Goal: Find specific page/section: Find specific page/section

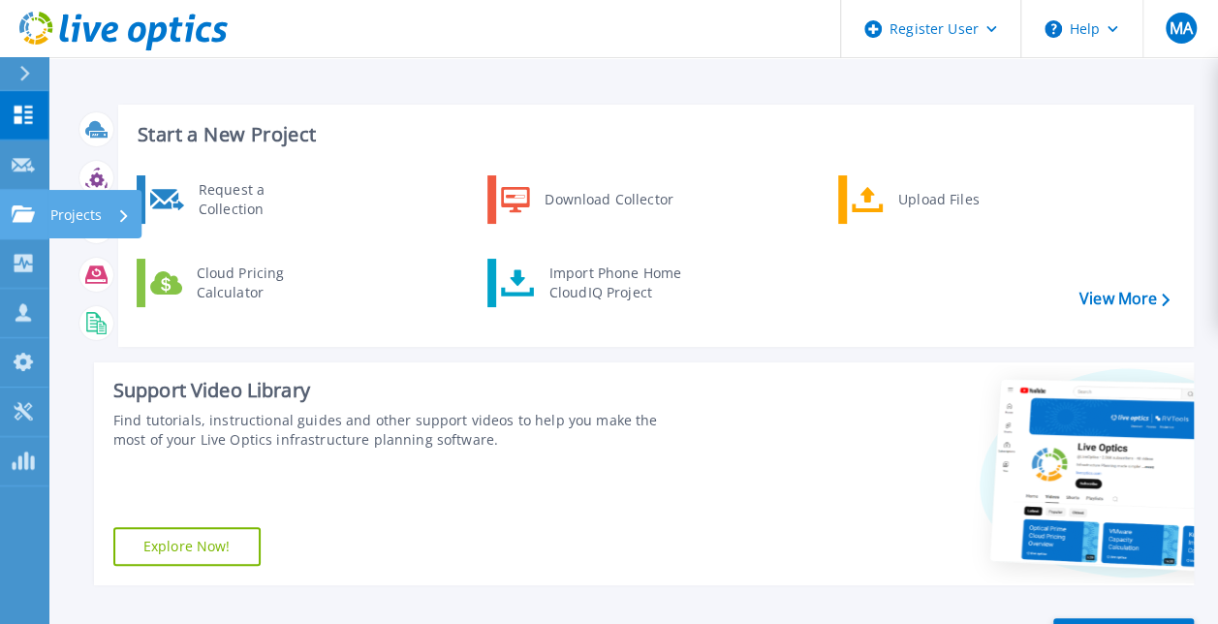
click at [37, 223] on link "Projects Projects" at bounding box center [24, 214] width 48 height 49
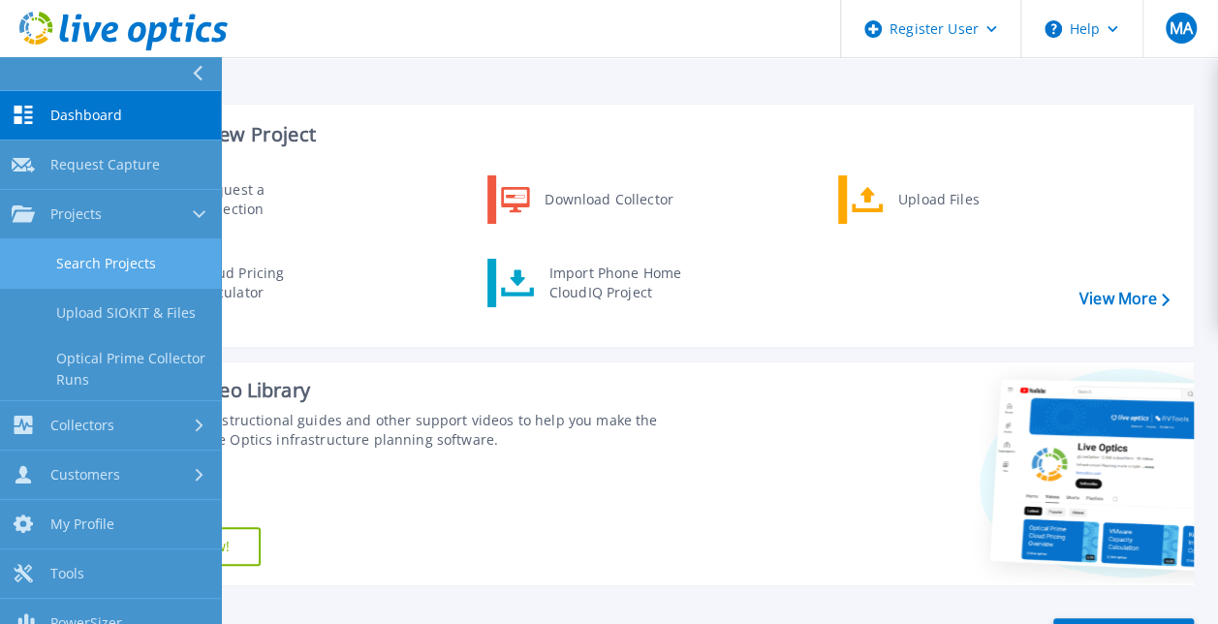
click at [142, 250] on link "Search Projects" at bounding box center [110, 263] width 221 height 49
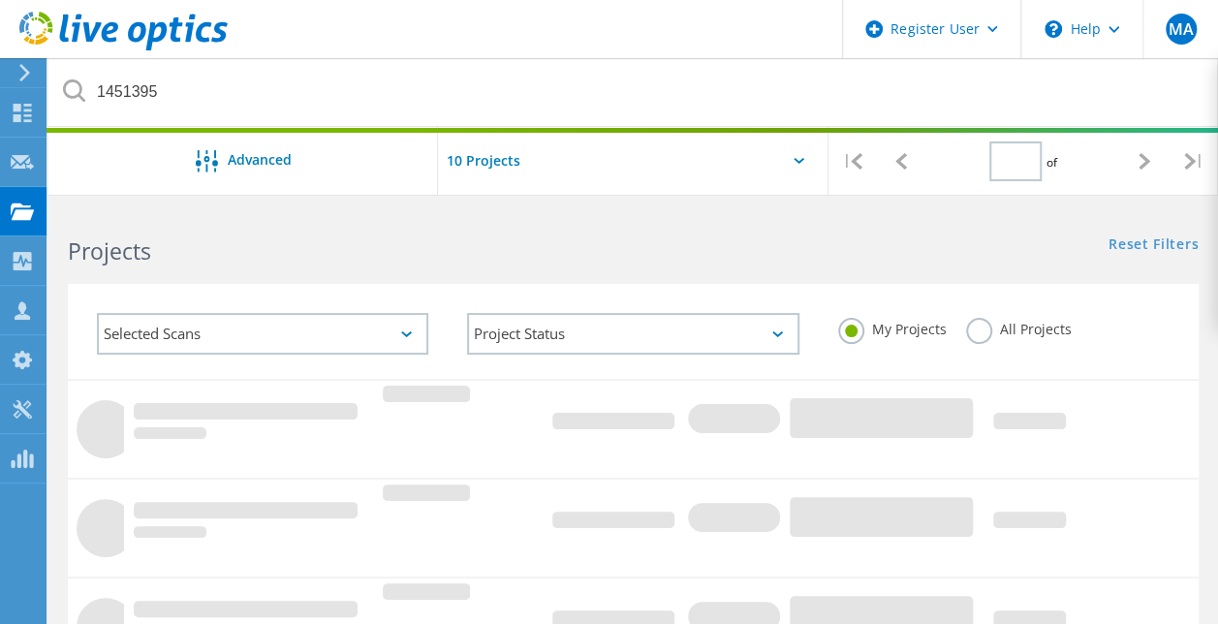
type input "1"
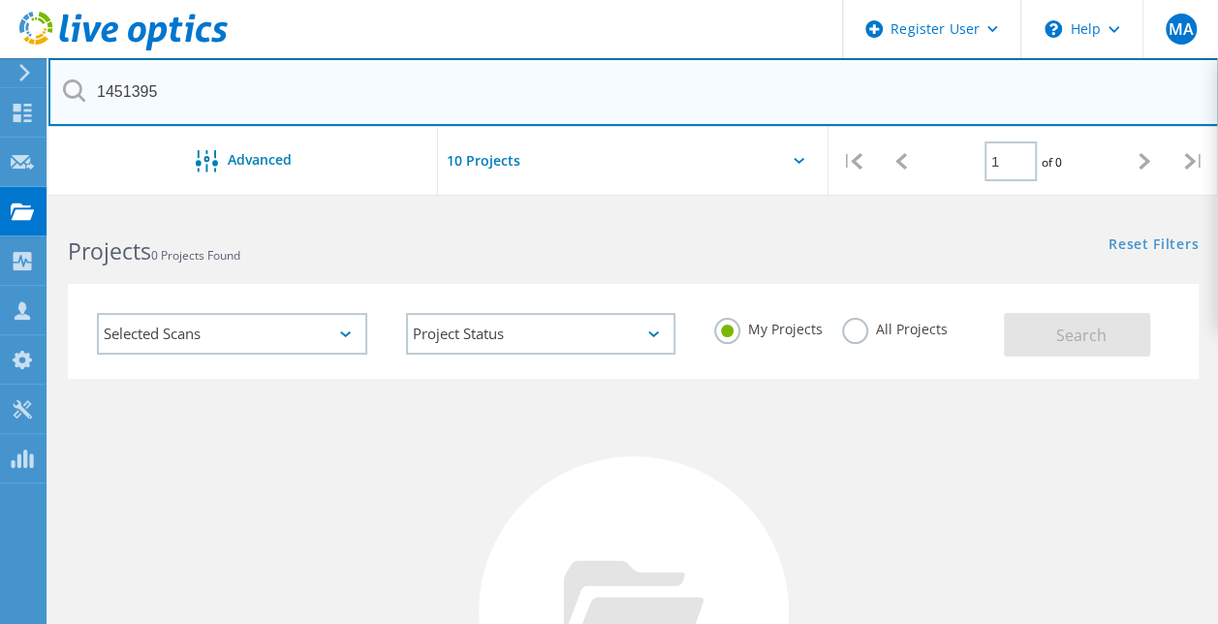
click at [268, 89] on input "1451395" at bounding box center [633, 92] width 1170 height 68
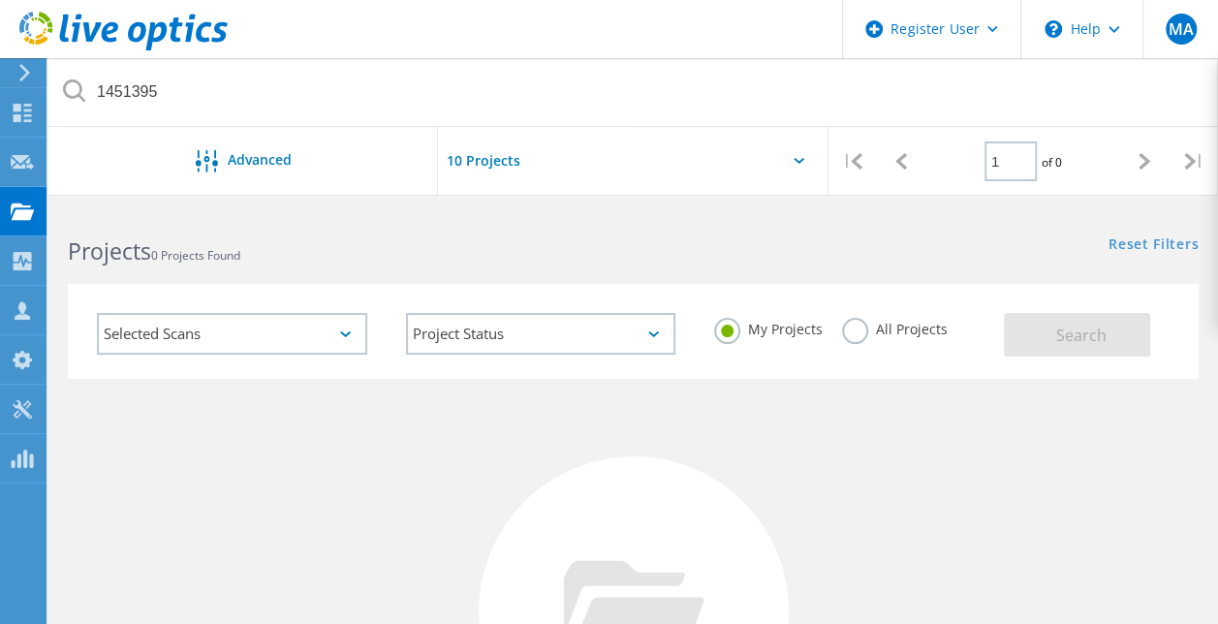
click at [864, 329] on label "All Projects" at bounding box center [895, 327] width 106 height 18
click at [0, 0] on input "All Projects" at bounding box center [0, 0] width 0 height 0
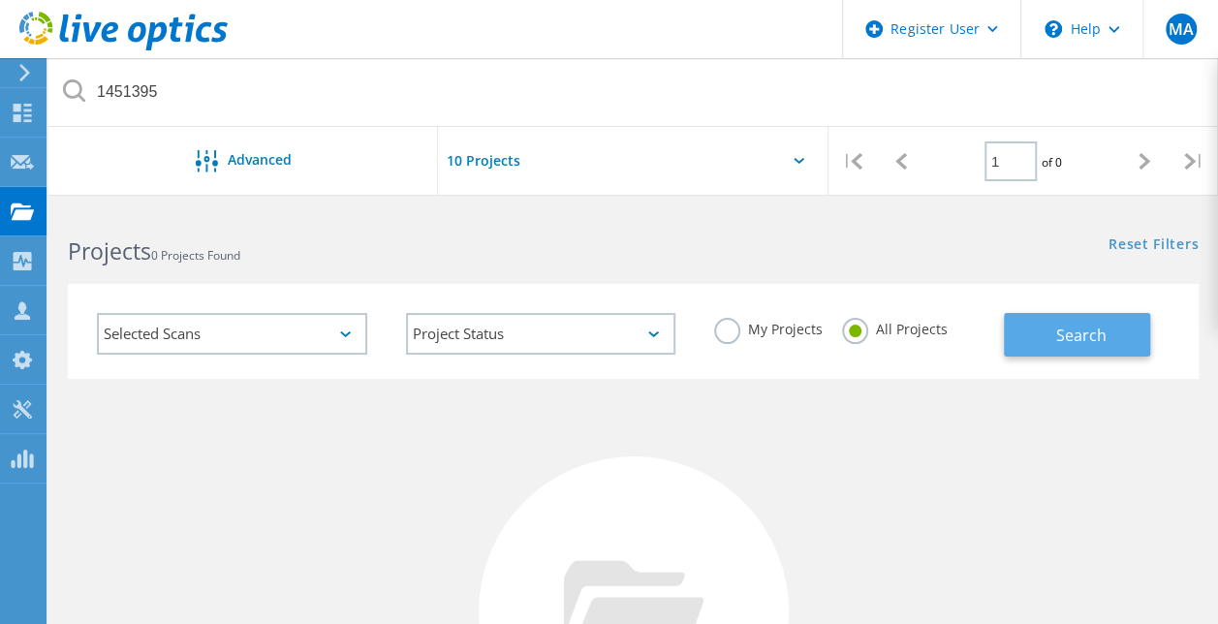
click at [1054, 340] on button "Search" at bounding box center [1077, 335] width 146 height 44
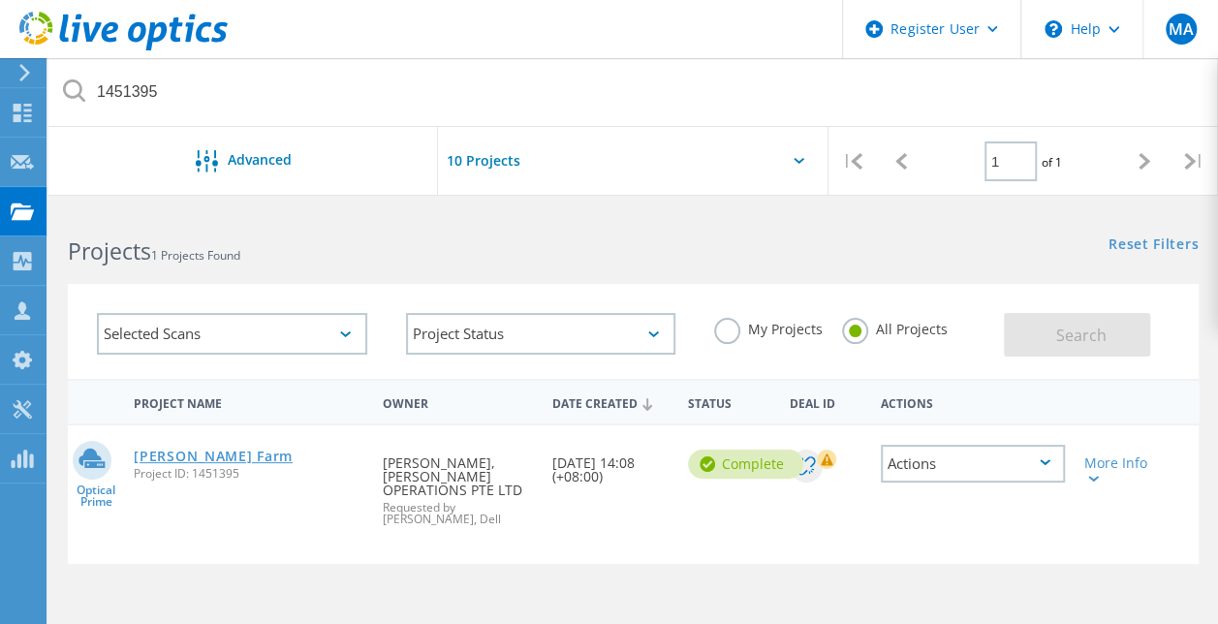
click at [200, 450] on link "[PERSON_NAME] Farm" at bounding box center [213, 457] width 159 height 14
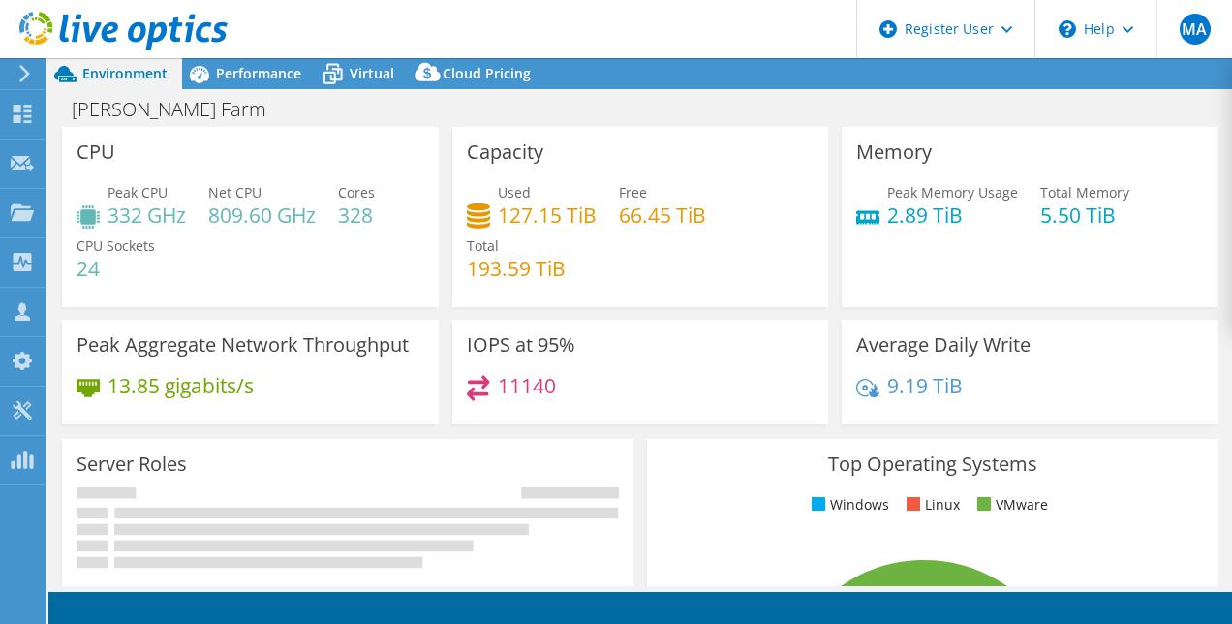
select select "[GEOGRAPHIC_DATA]"
select select "JPY"
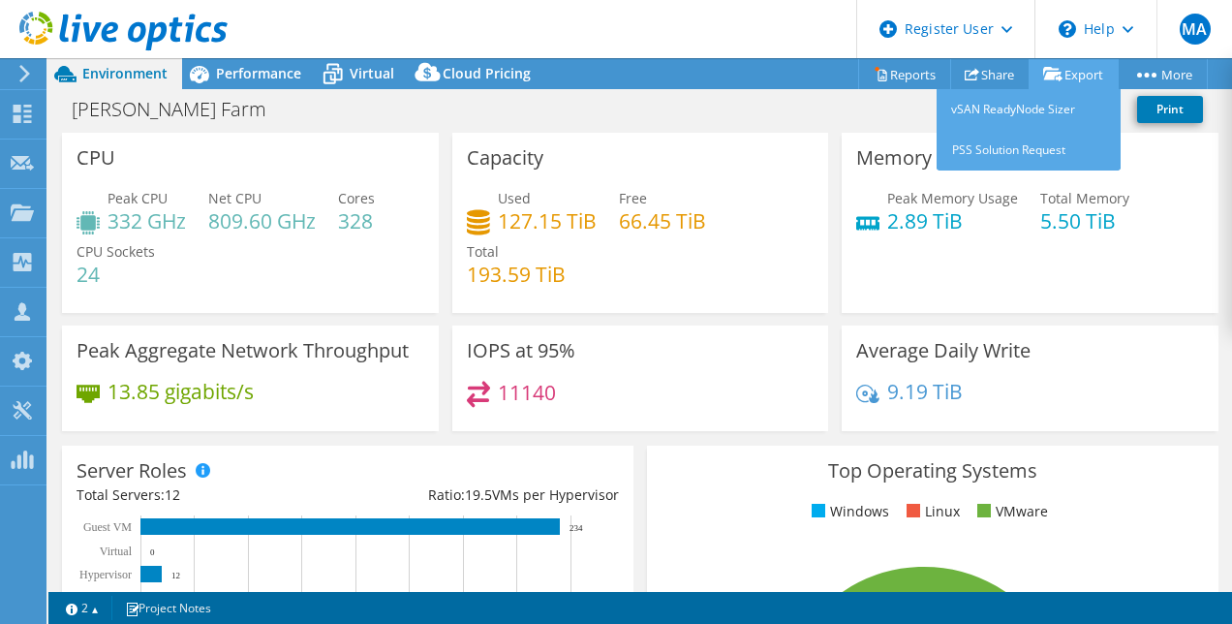
click at [1077, 73] on link "Export" at bounding box center [1074, 74] width 90 height 30
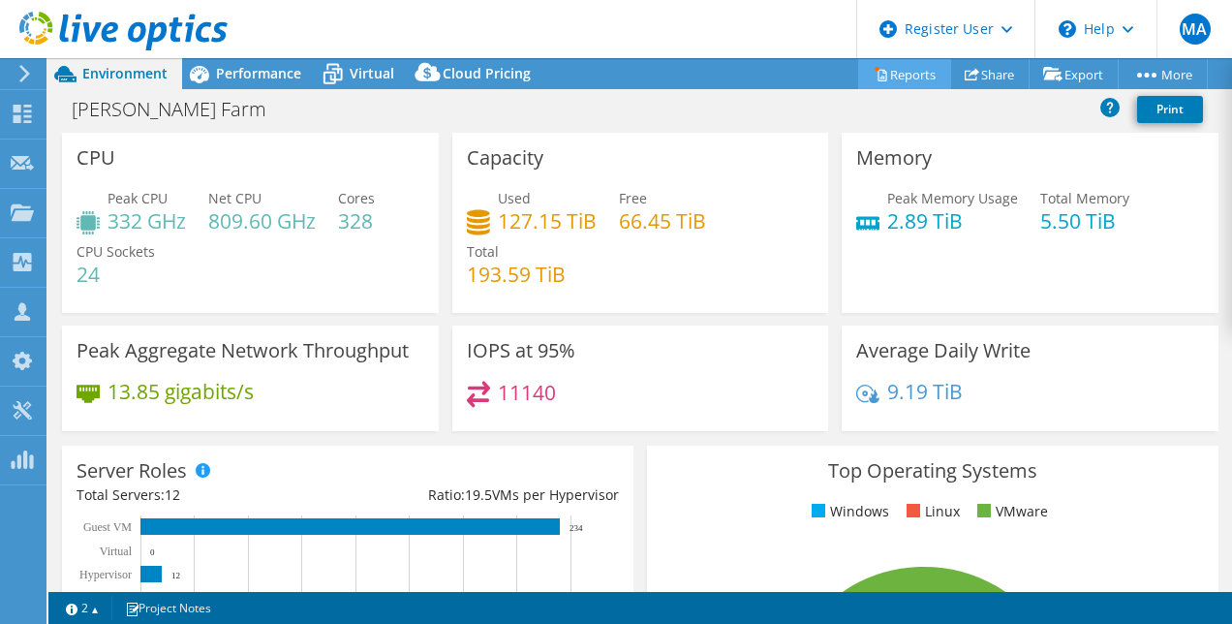
click at [907, 68] on link "Reports" at bounding box center [904, 74] width 93 height 30
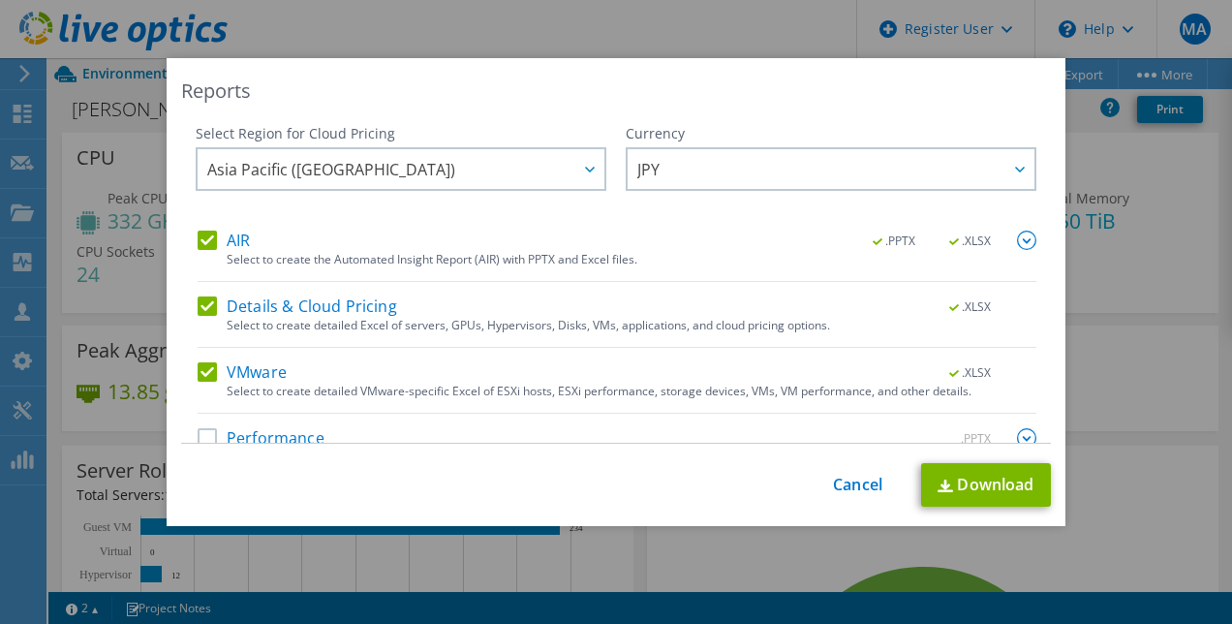
click at [583, 29] on div "Reports Select Region for Cloud Pricing Asia Pacific (Hong Kong) Asia Pacific (…" at bounding box center [616, 312] width 1232 height 624
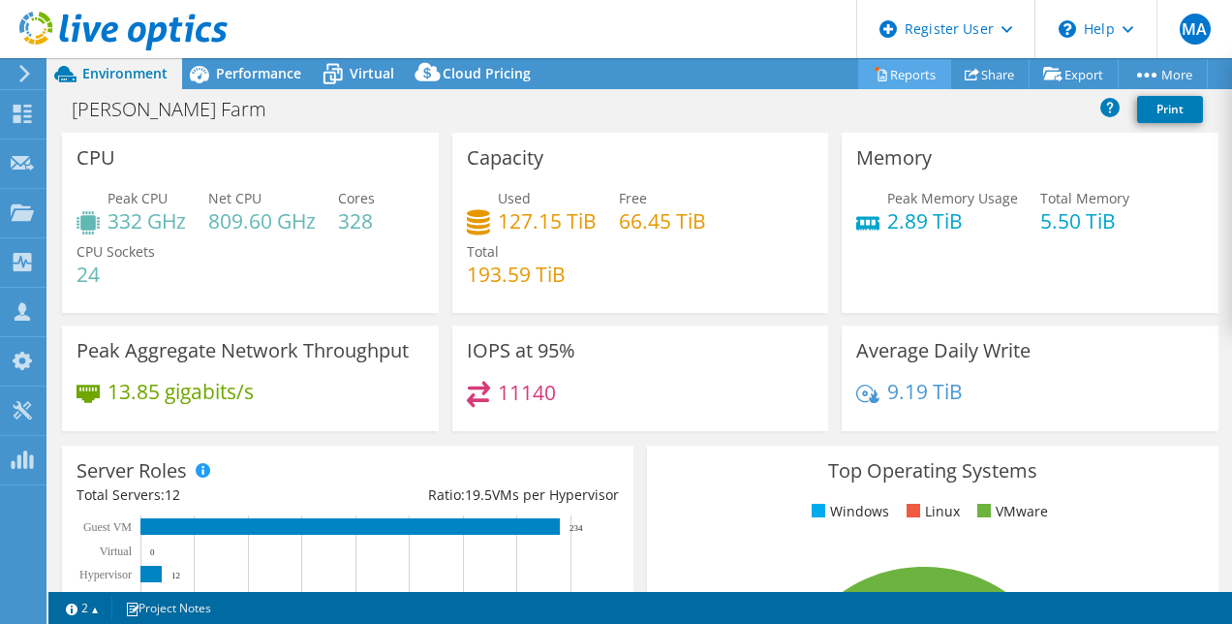
click at [893, 68] on link "Reports" at bounding box center [904, 74] width 93 height 30
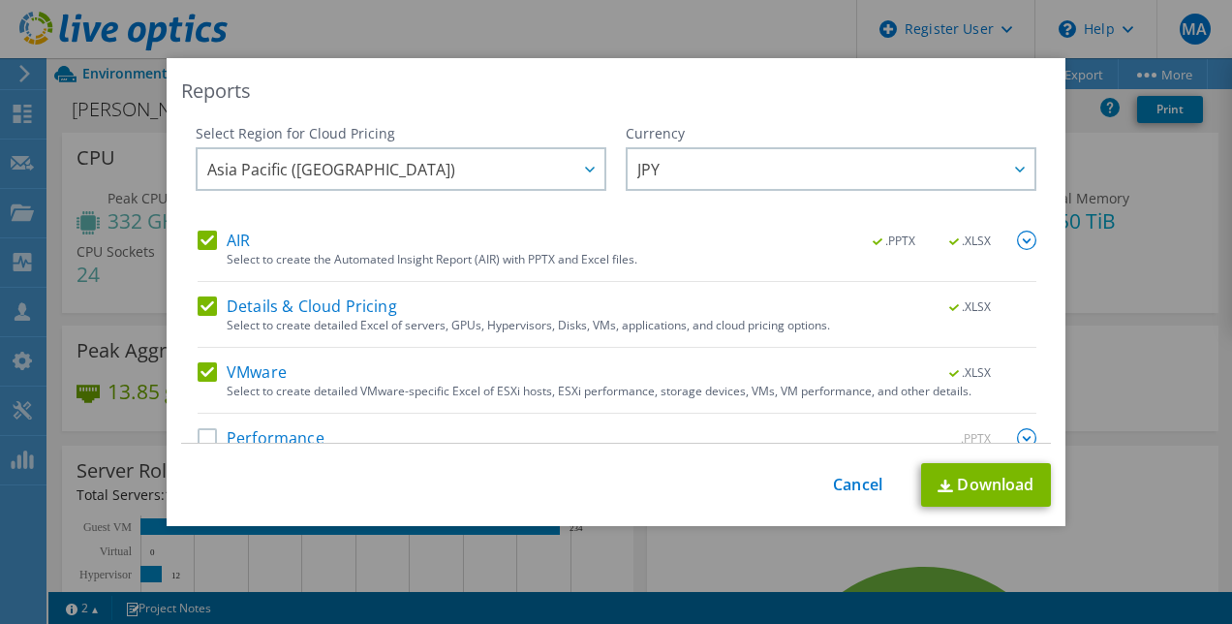
click at [867, 495] on div "This process may take a while, please wait... Cancel Download" at bounding box center [616, 485] width 870 height 44
click at [843, 494] on link "Cancel" at bounding box center [857, 485] width 49 height 18
